Goal: Navigation & Orientation: Find specific page/section

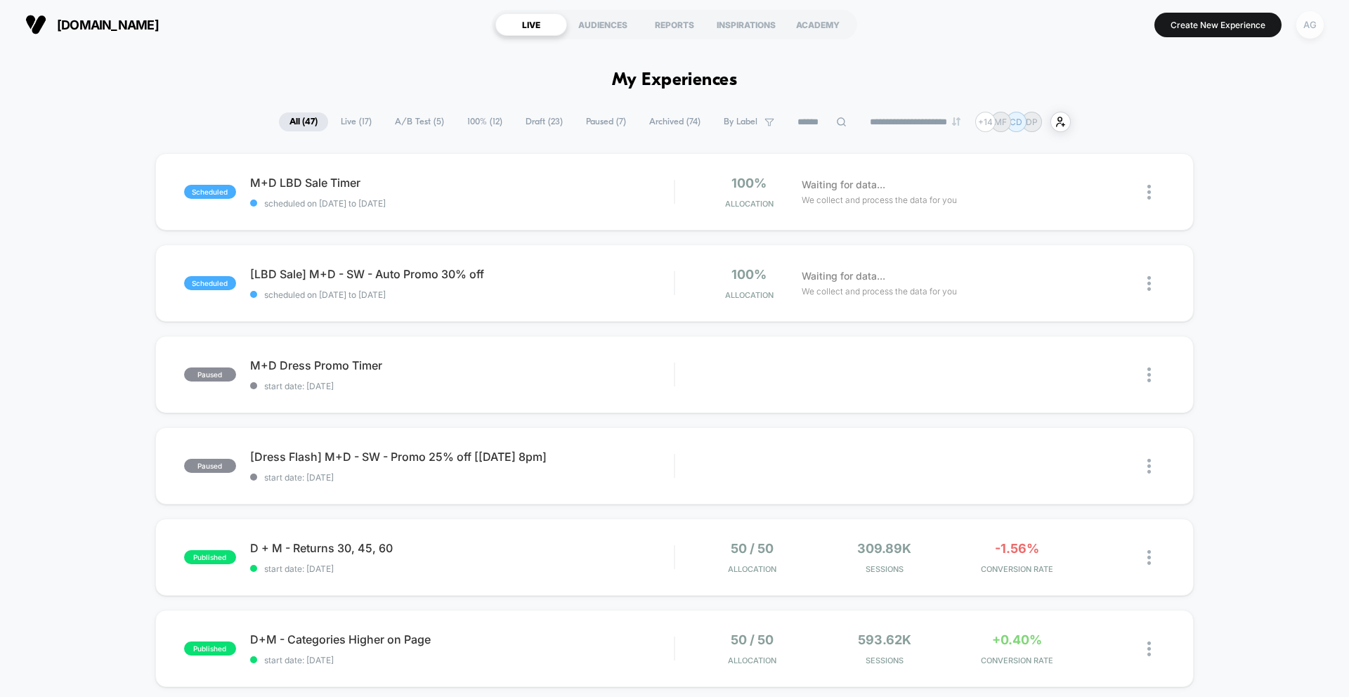
click at [1314, 21] on div "AG" at bounding box center [1310, 24] width 27 height 27
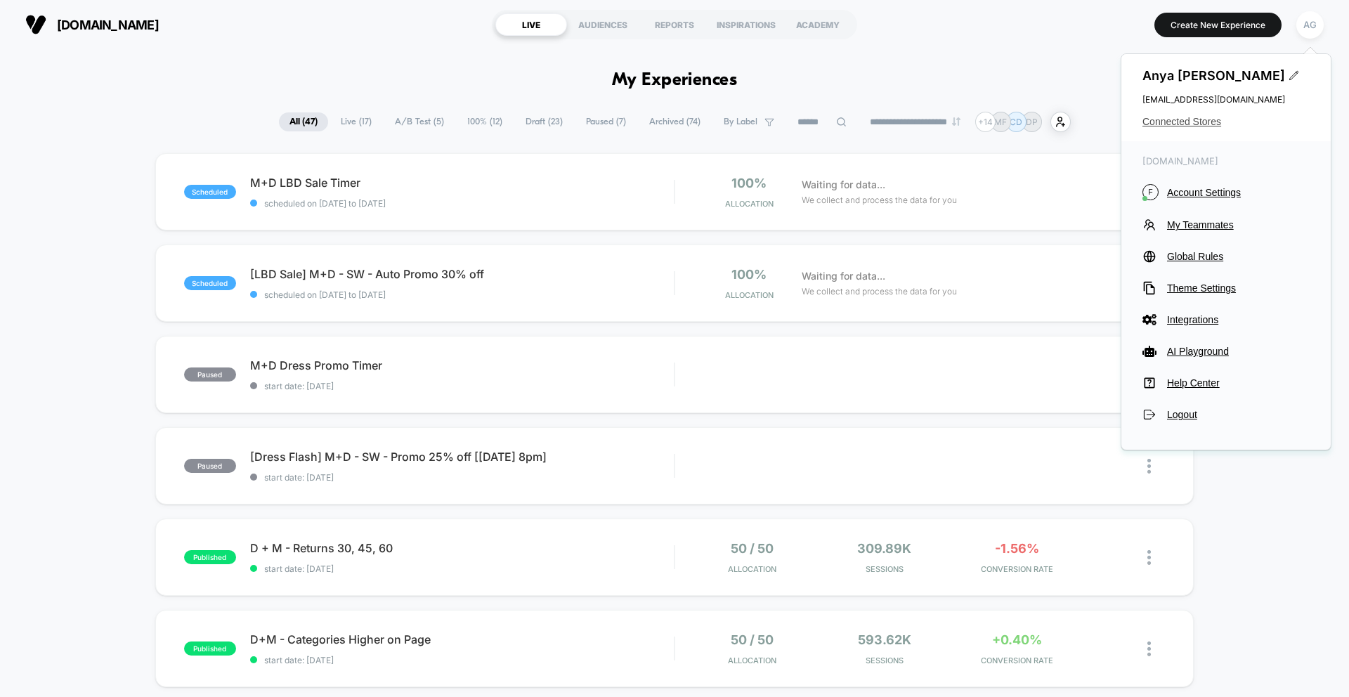
click at [1176, 122] on span "Connected Stores" at bounding box center [1226, 121] width 167 height 11
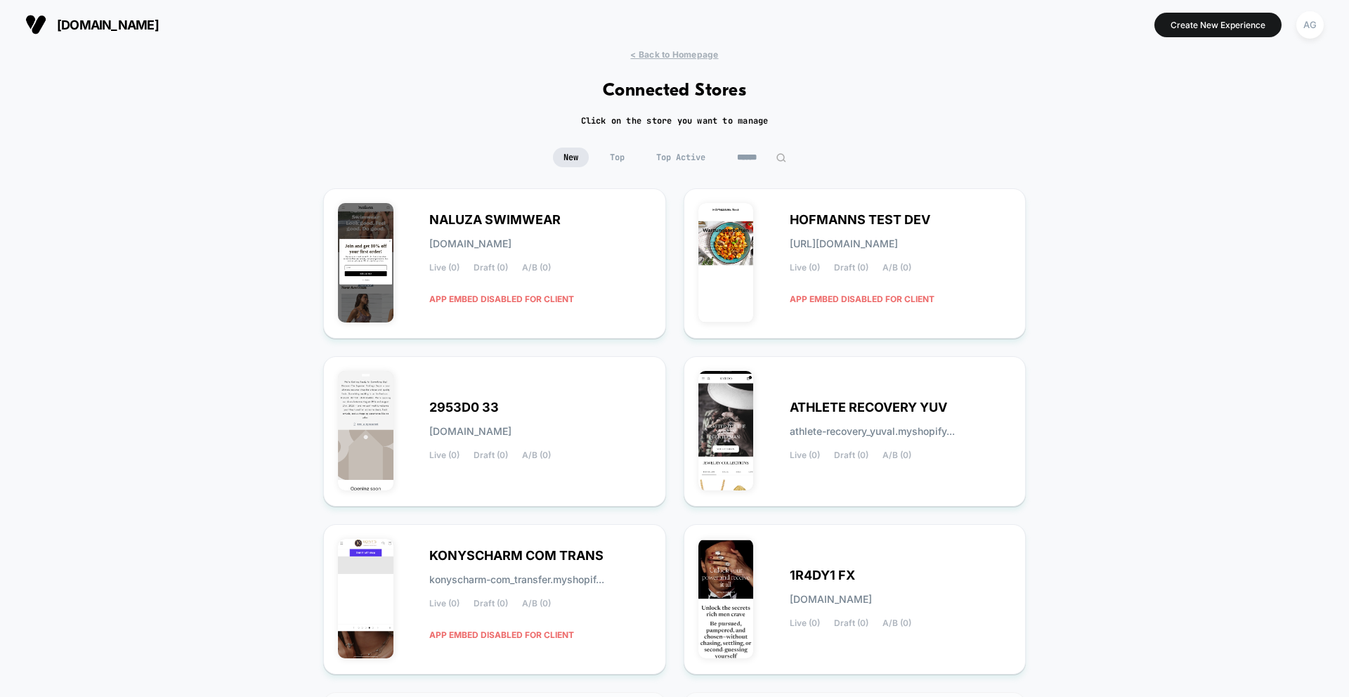
click at [682, 157] on span "Top Active" at bounding box center [681, 158] width 70 height 20
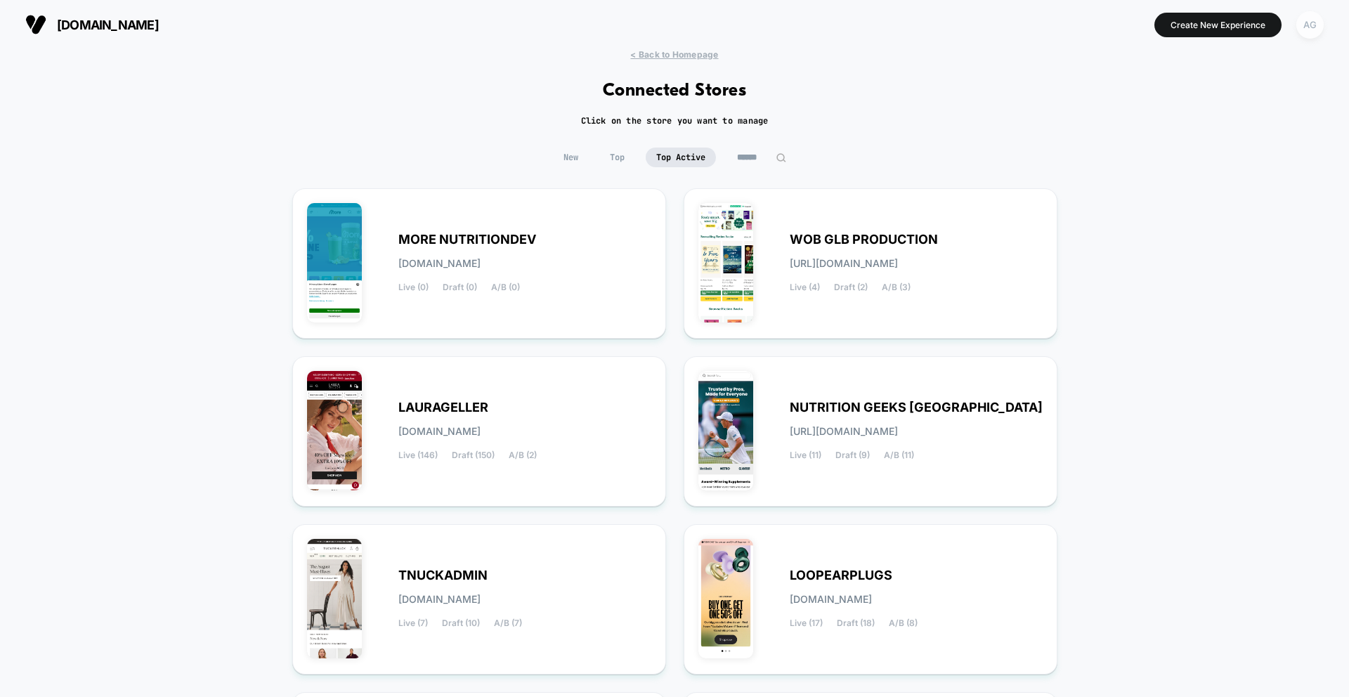
click at [1310, 25] on div "AG" at bounding box center [1310, 24] width 27 height 27
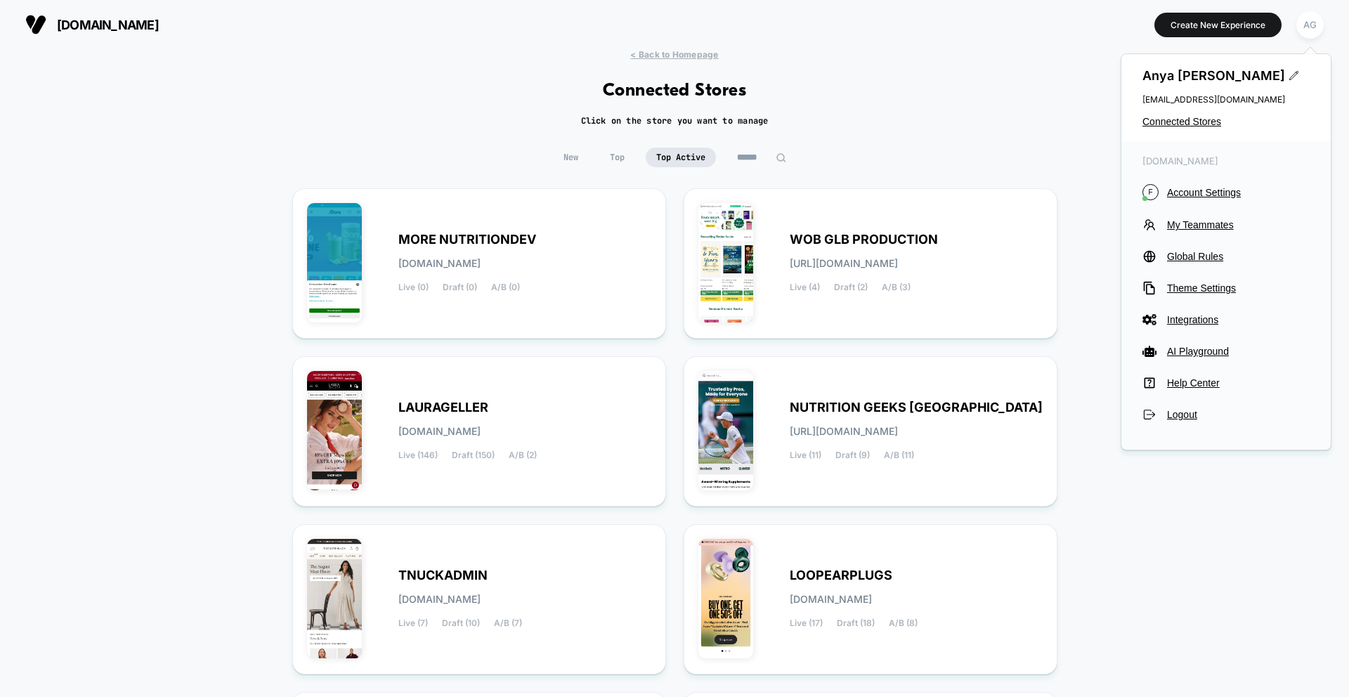
click at [949, 114] on div "< Back to Homepage Connected Stores Click on the store you want to manage New T…" at bounding box center [674, 579] width 1349 height 1061
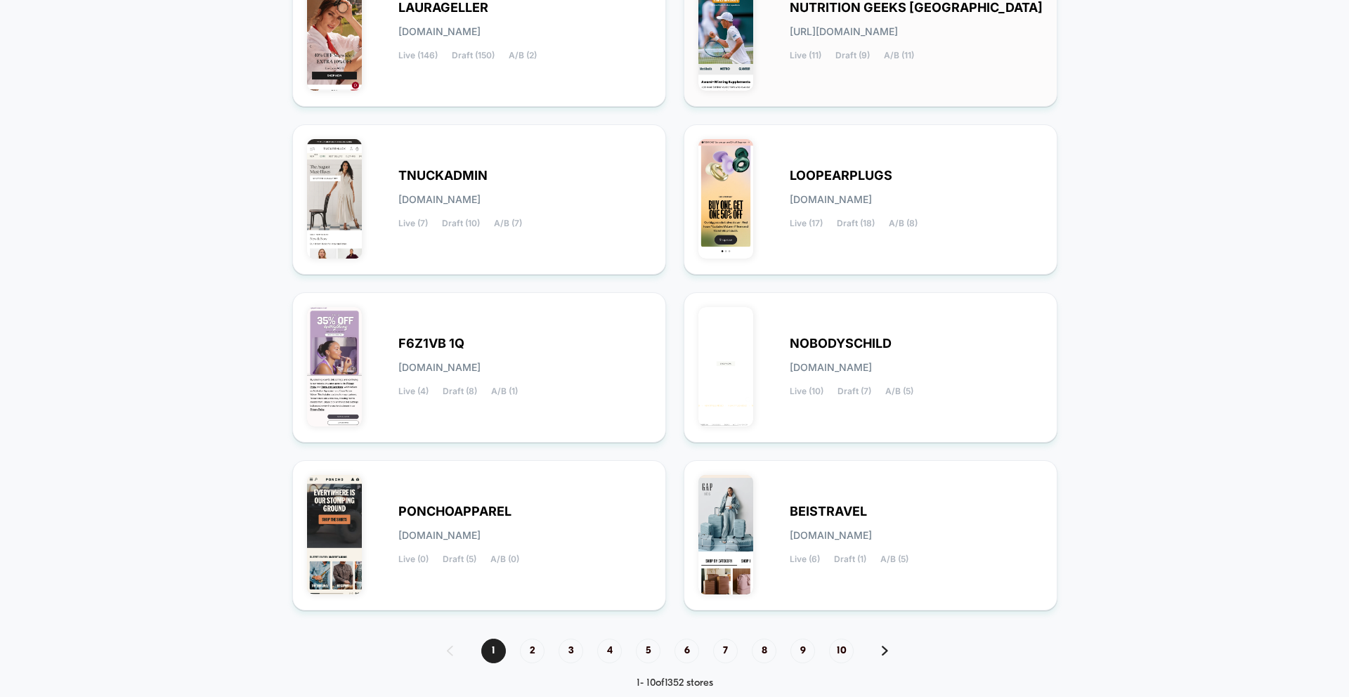
scroll to position [429, 0]
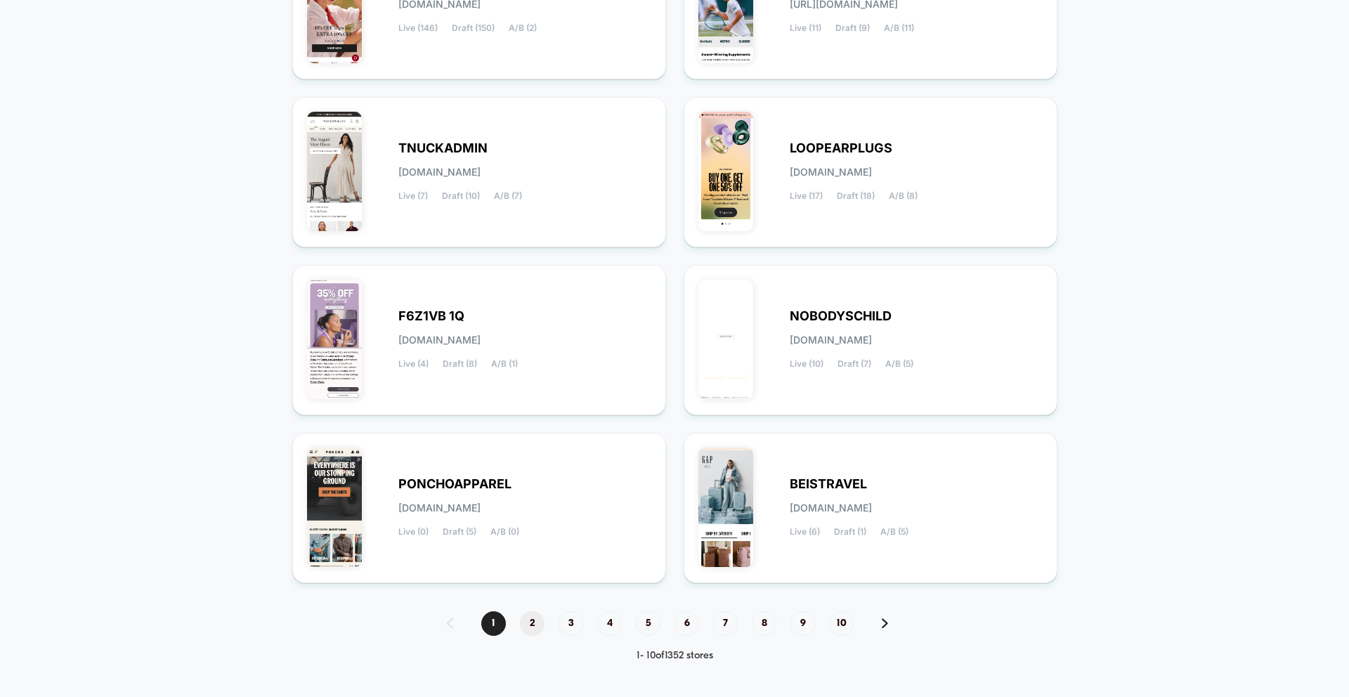
click at [526, 625] on span "2" at bounding box center [532, 623] width 25 height 25
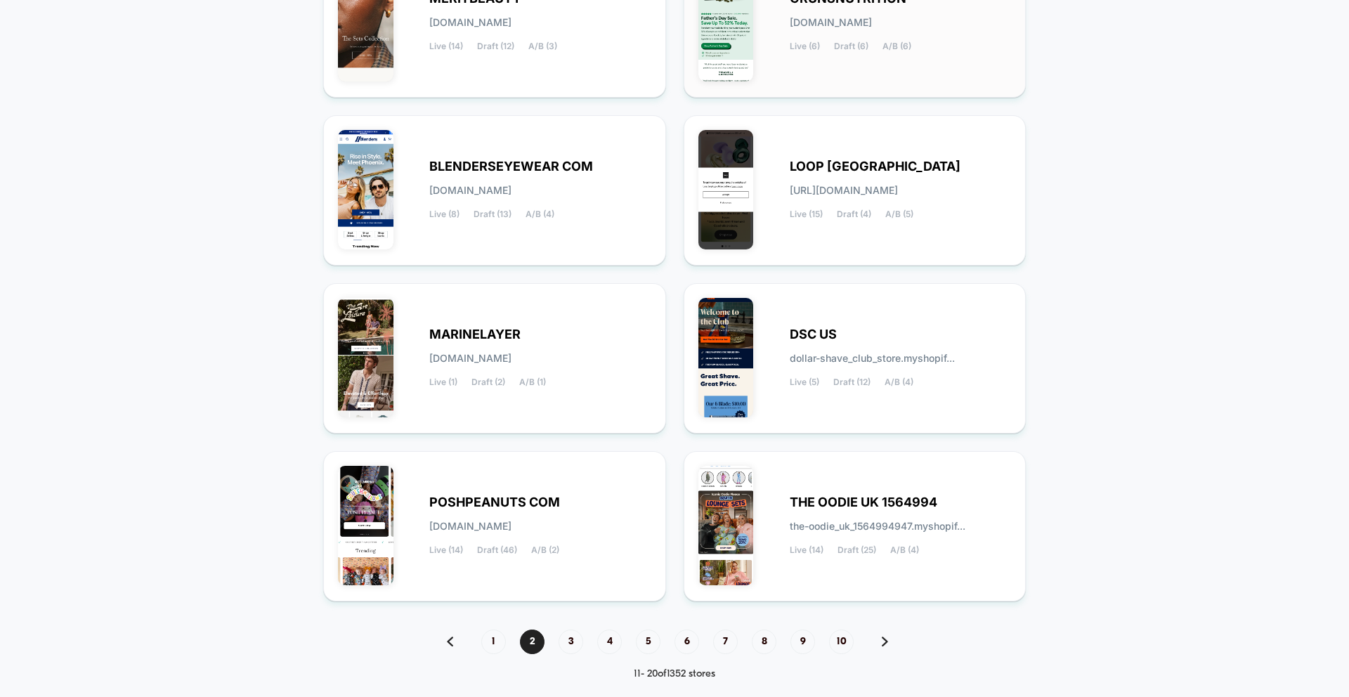
scroll to position [415, 0]
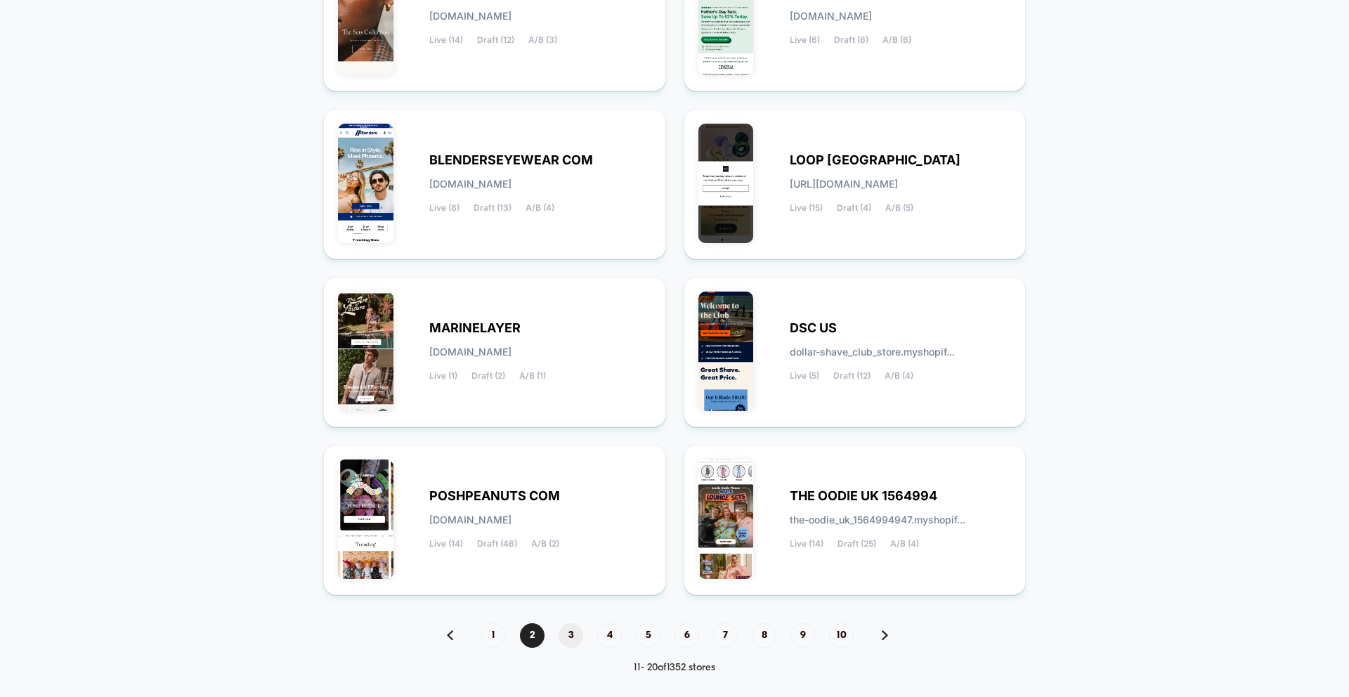
click at [568, 632] on span "3" at bounding box center [571, 635] width 25 height 25
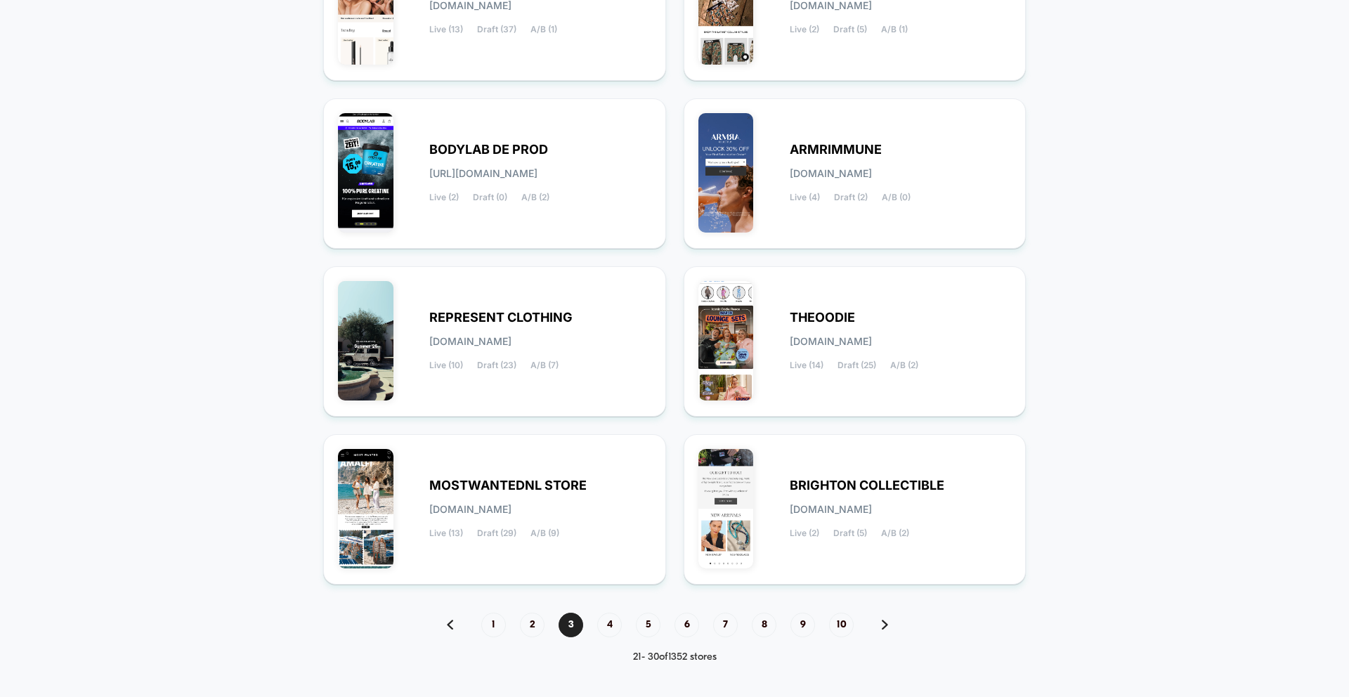
scroll to position [427, 0]
click at [611, 618] on span "4" at bounding box center [609, 624] width 25 height 25
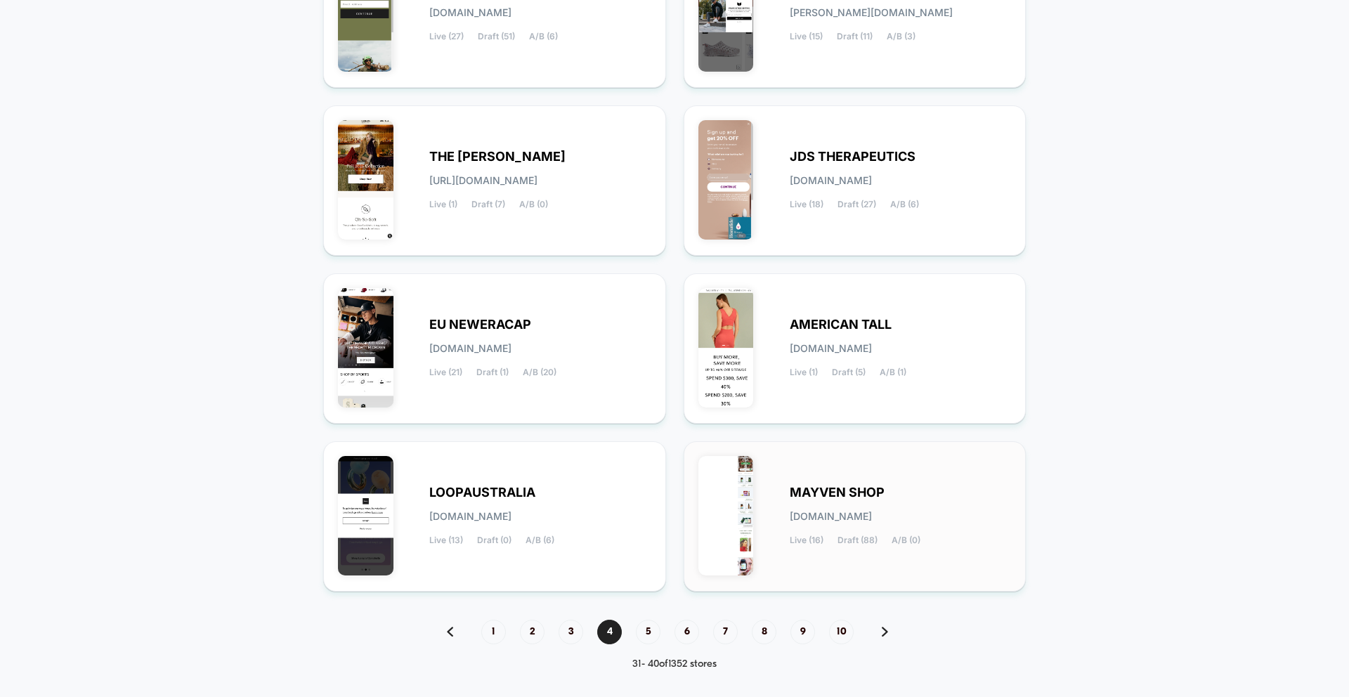
scroll to position [418, 0]
click at [642, 632] on span "5" at bounding box center [648, 633] width 25 height 25
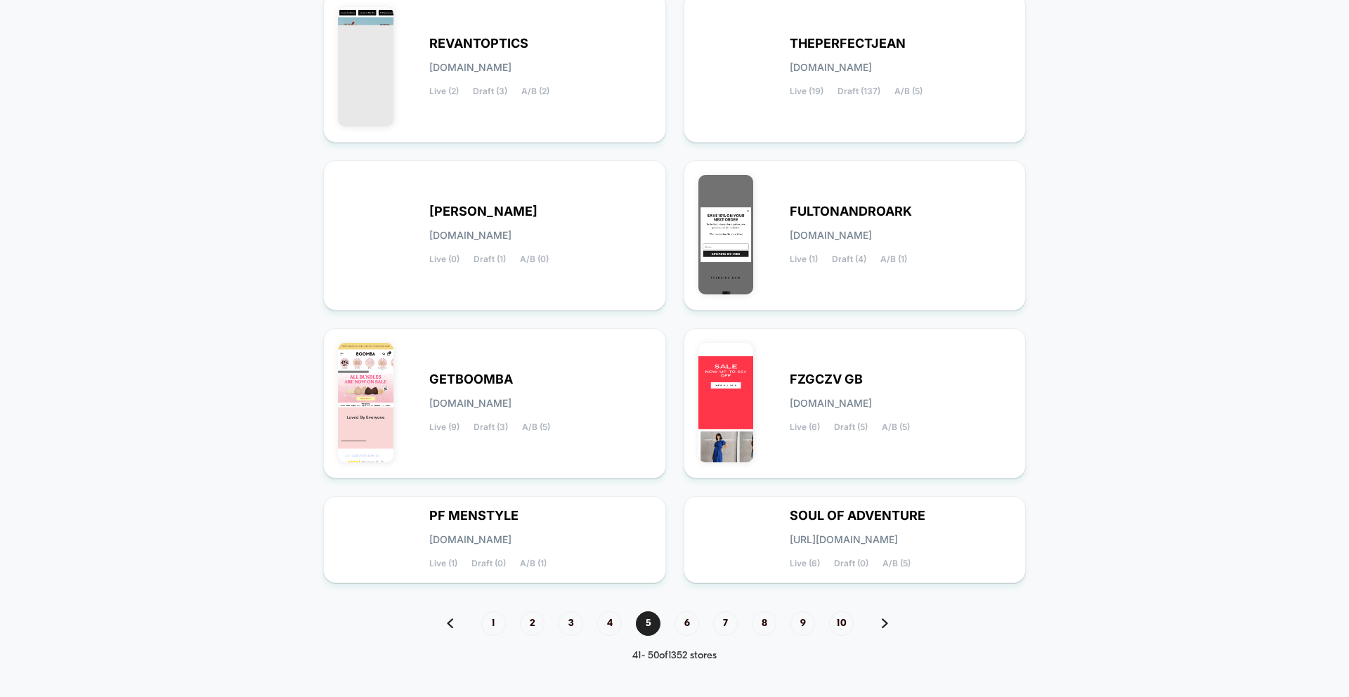
scroll to position [429, 0]
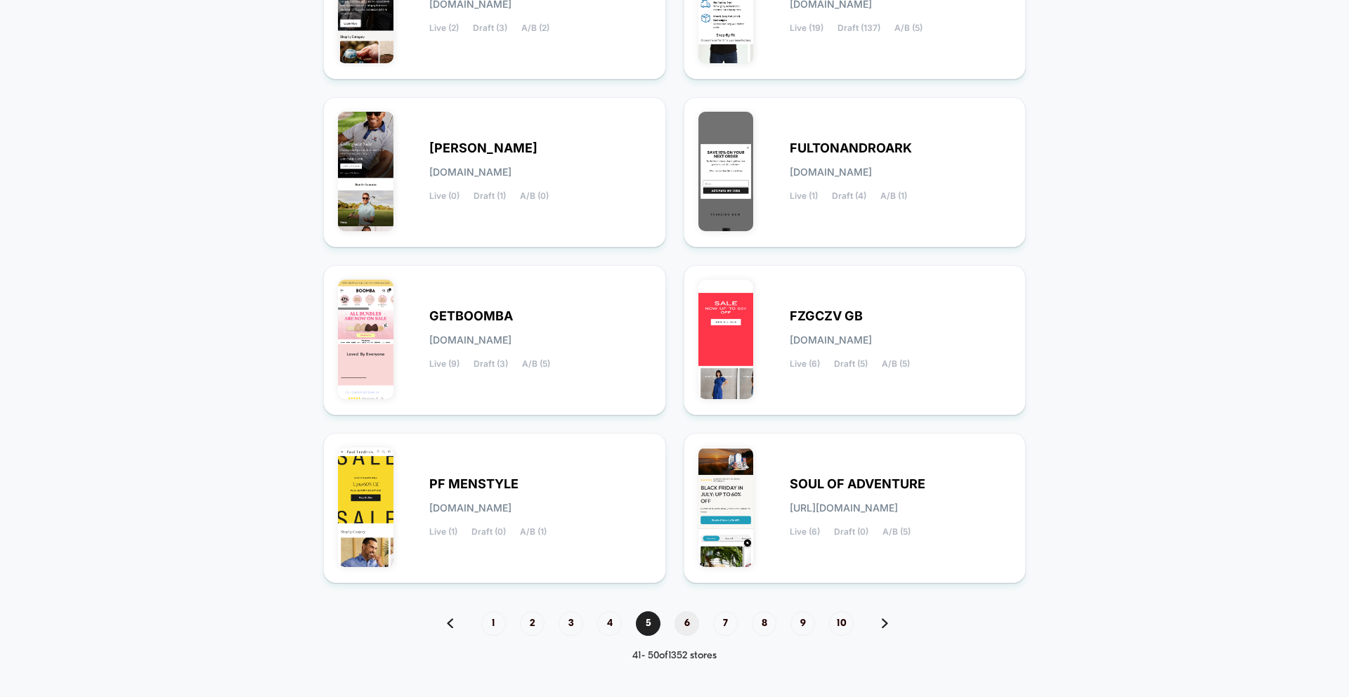
click at [679, 618] on span "6" at bounding box center [687, 623] width 25 height 25
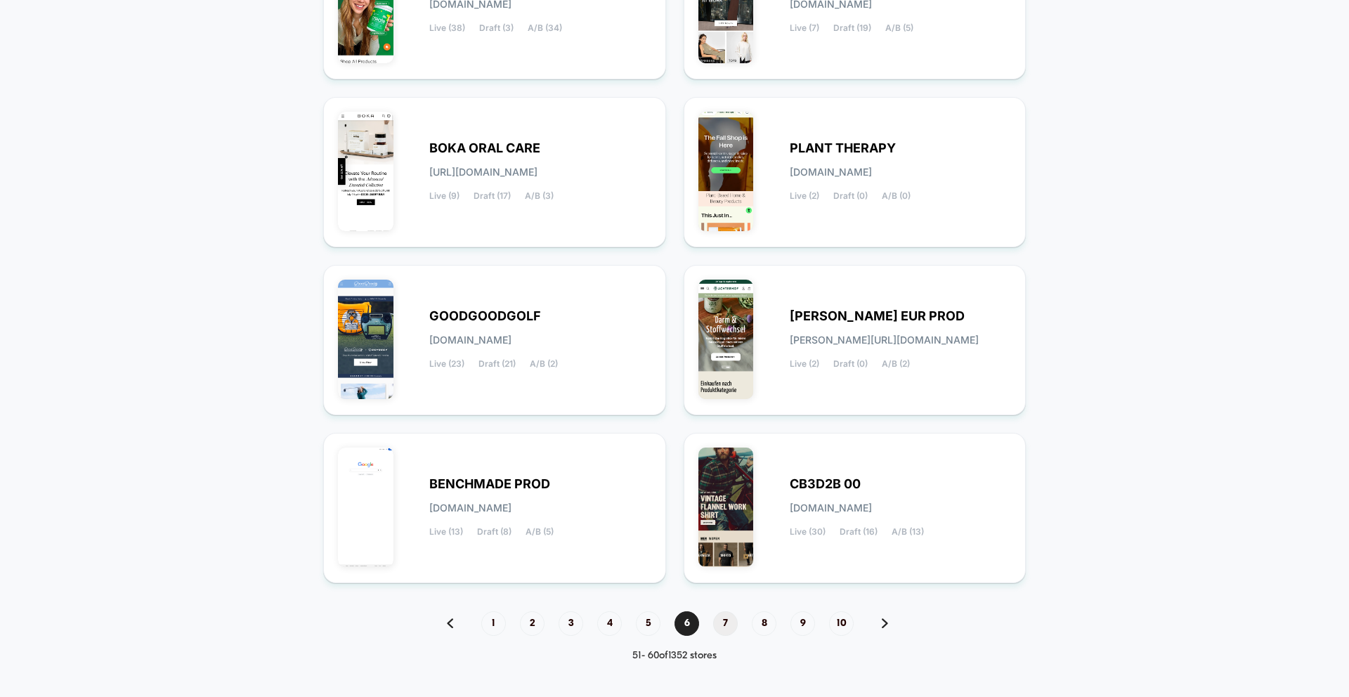
click at [729, 621] on span "7" at bounding box center [725, 623] width 25 height 25
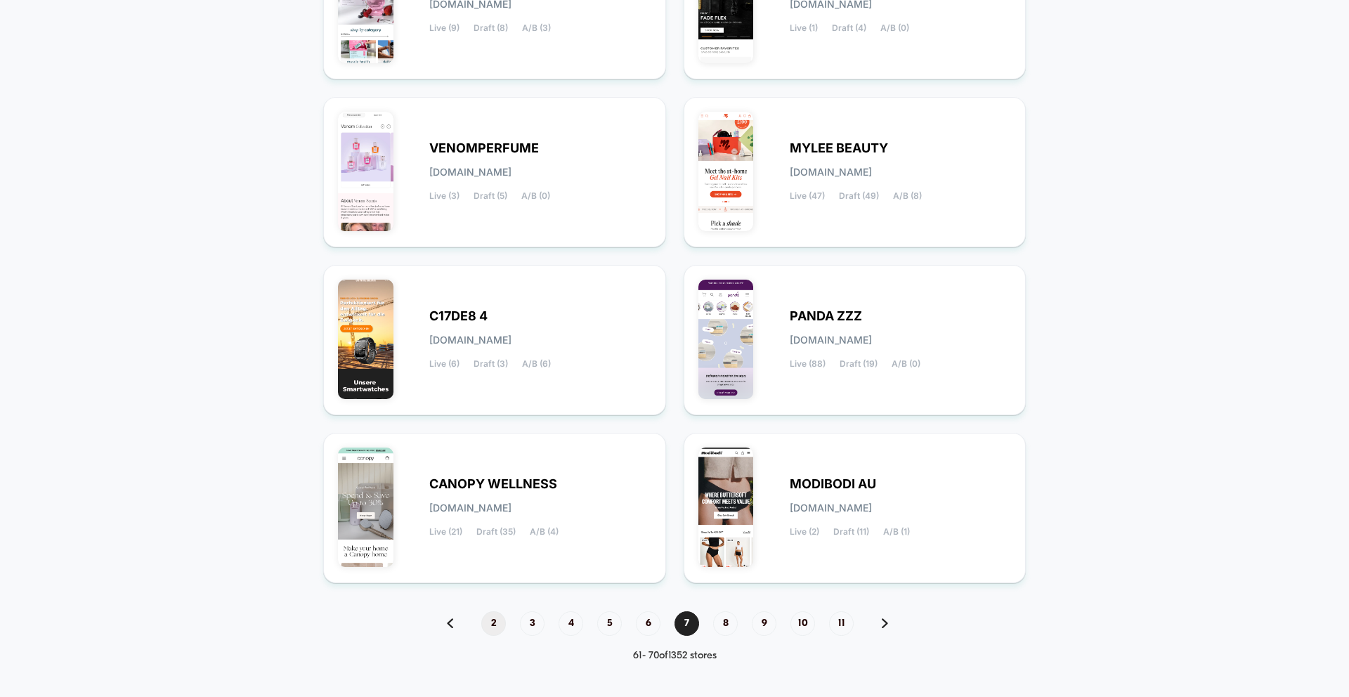
click at [500, 623] on span "2" at bounding box center [493, 623] width 25 height 25
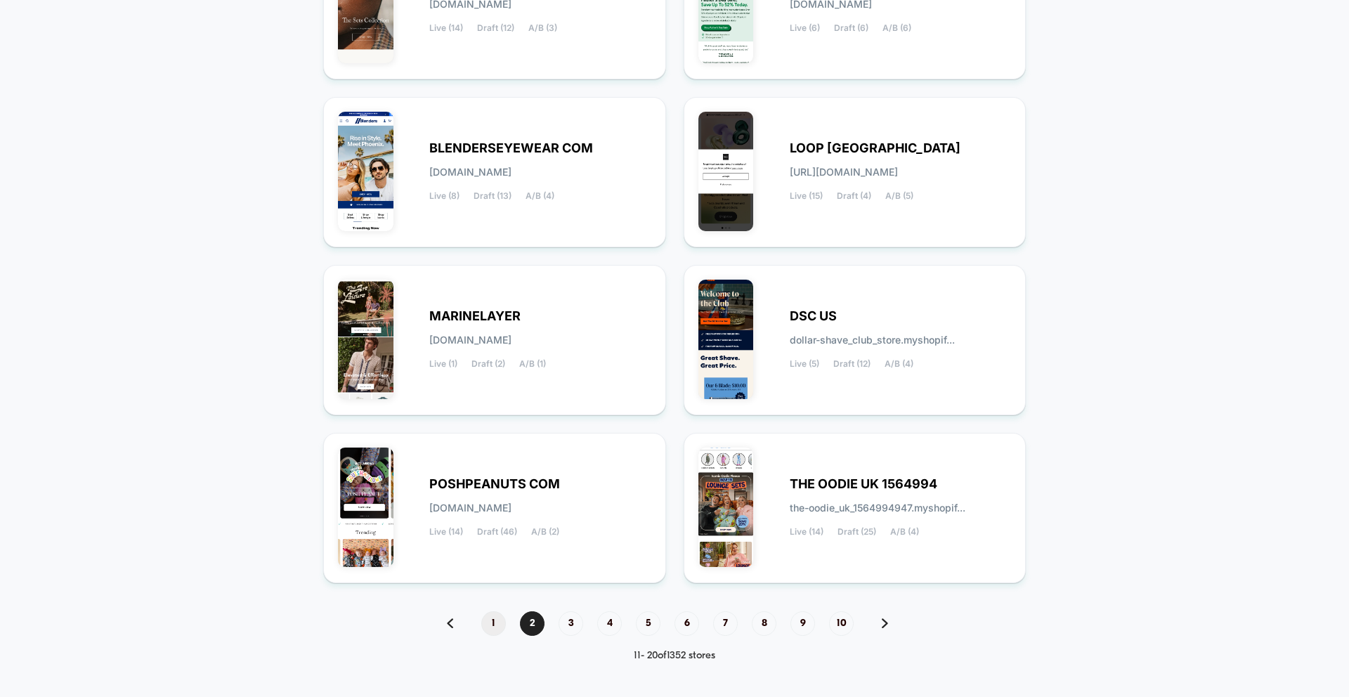
click at [487, 620] on span "1" at bounding box center [493, 623] width 25 height 25
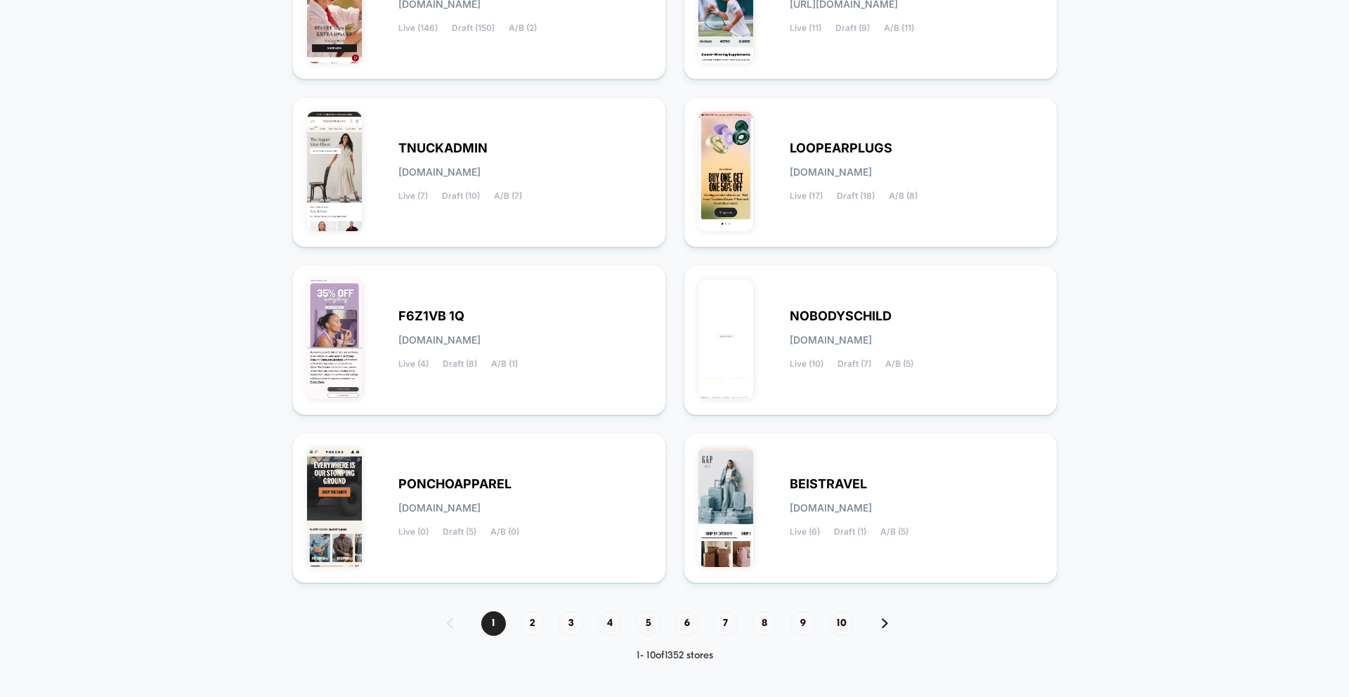
click at [532, 635] on div "1 2 3 4 5 6 7 8 9 10 1 - 10 of 1352 stores" at bounding box center [674, 636] width 483 height 51
click at [531, 626] on span "2" at bounding box center [532, 623] width 25 height 25
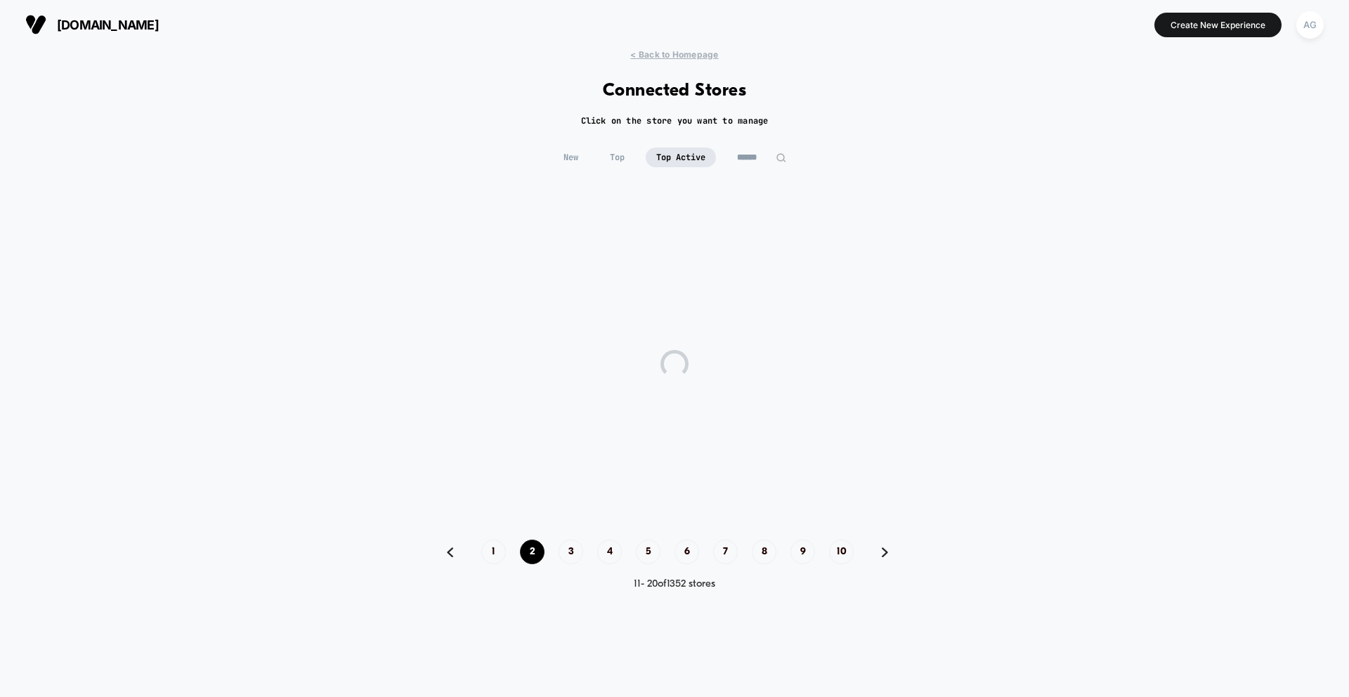
scroll to position [0, 0]
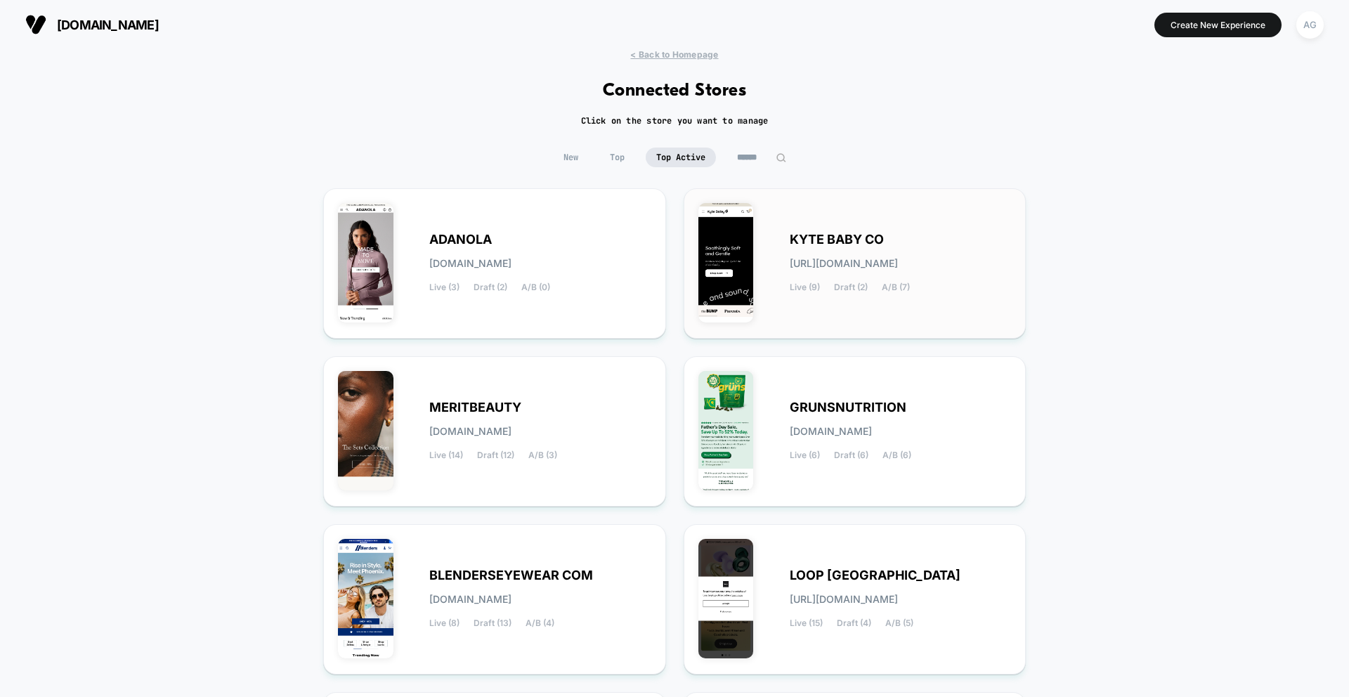
click at [772, 315] on div "KYTE BABY CO [URL][DOMAIN_NAME] Live (9) Draft (2) A/B (7)" at bounding box center [855, 263] width 313 height 121
